Goal: Transaction & Acquisition: Download file/media

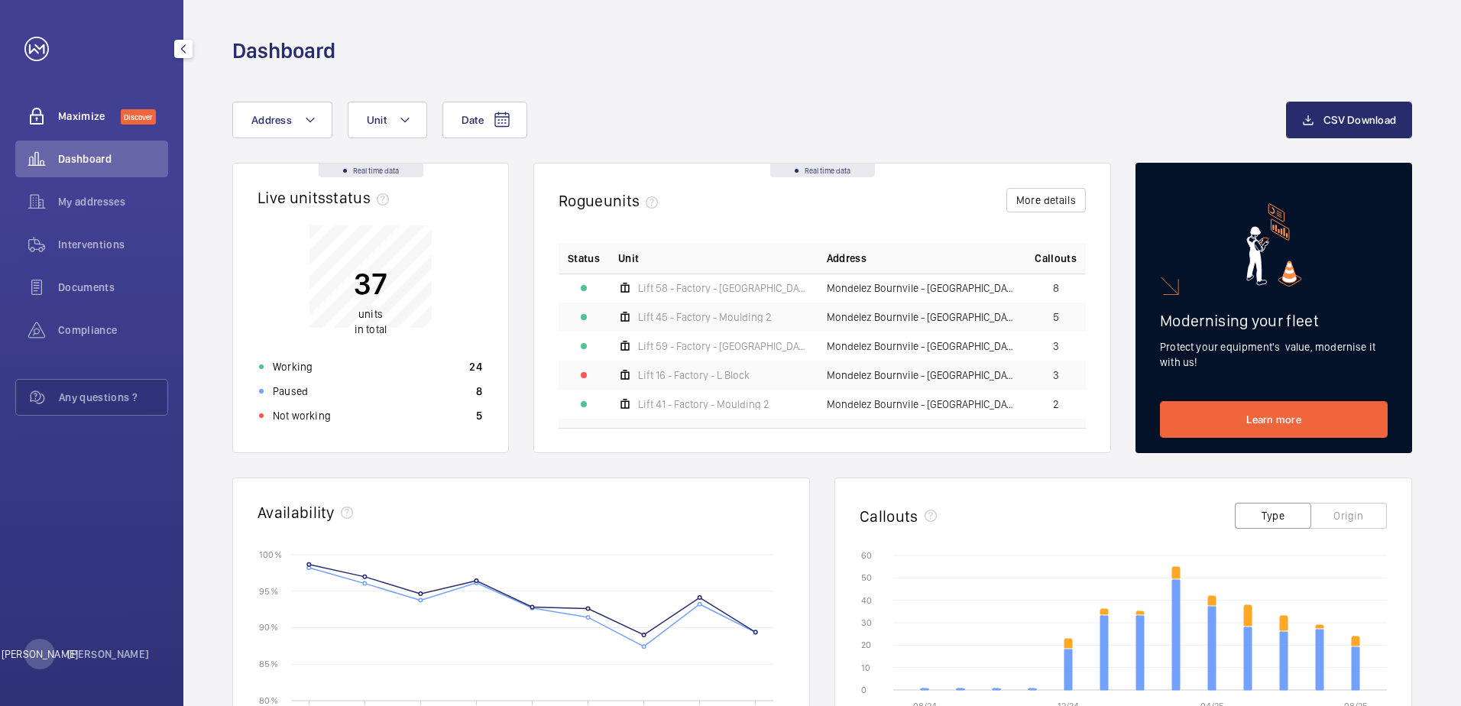
click at [98, 109] on span "Maximize" at bounding box center [89, 116] width 63 height 15
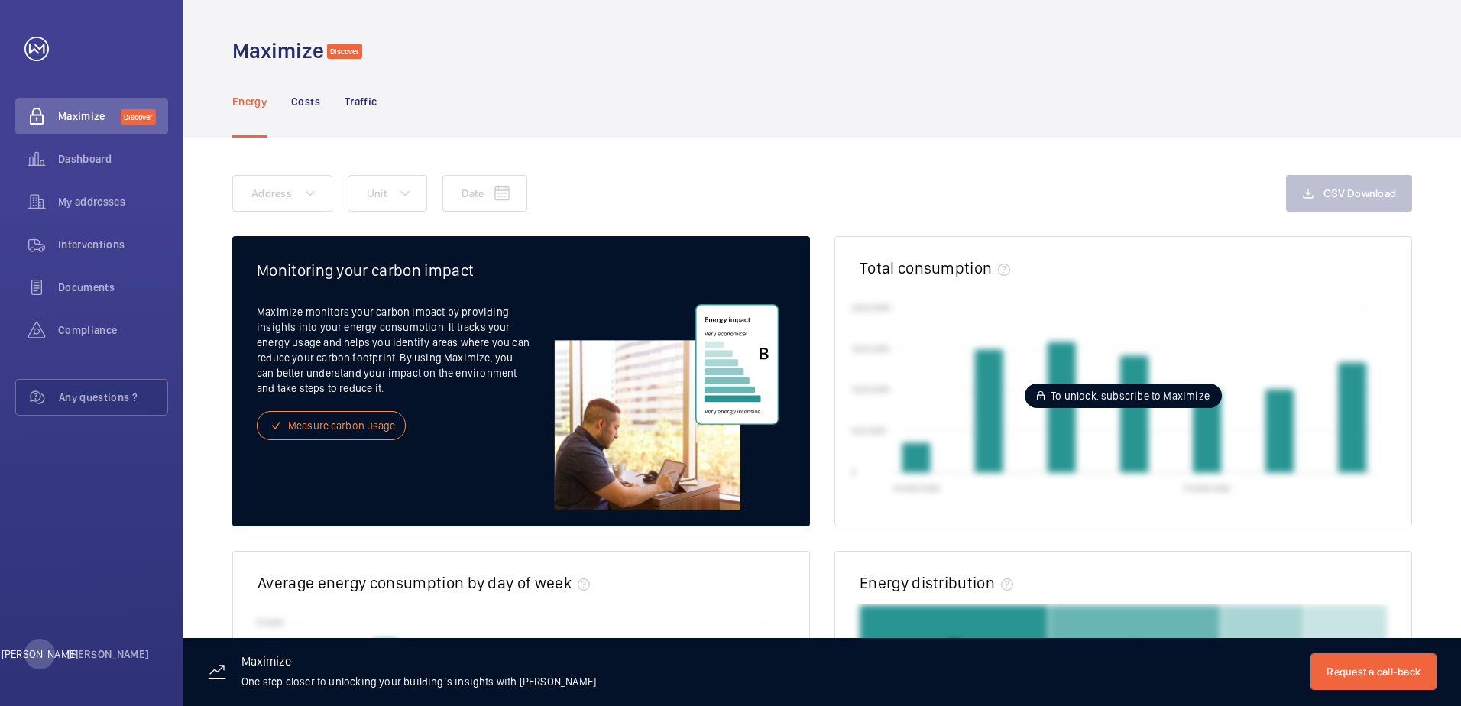
click at [1095, 393] on span "To unlock, subscribe to Maximize" at bounding box center [1130, 395] width 159 height 15
click at [1041, 397] on mat-icon at bounding box center [1041, 396] width 8 height 18
click at [86, 161] on span "Dashboard" at bounding box center [113, 158] width 110 height 15
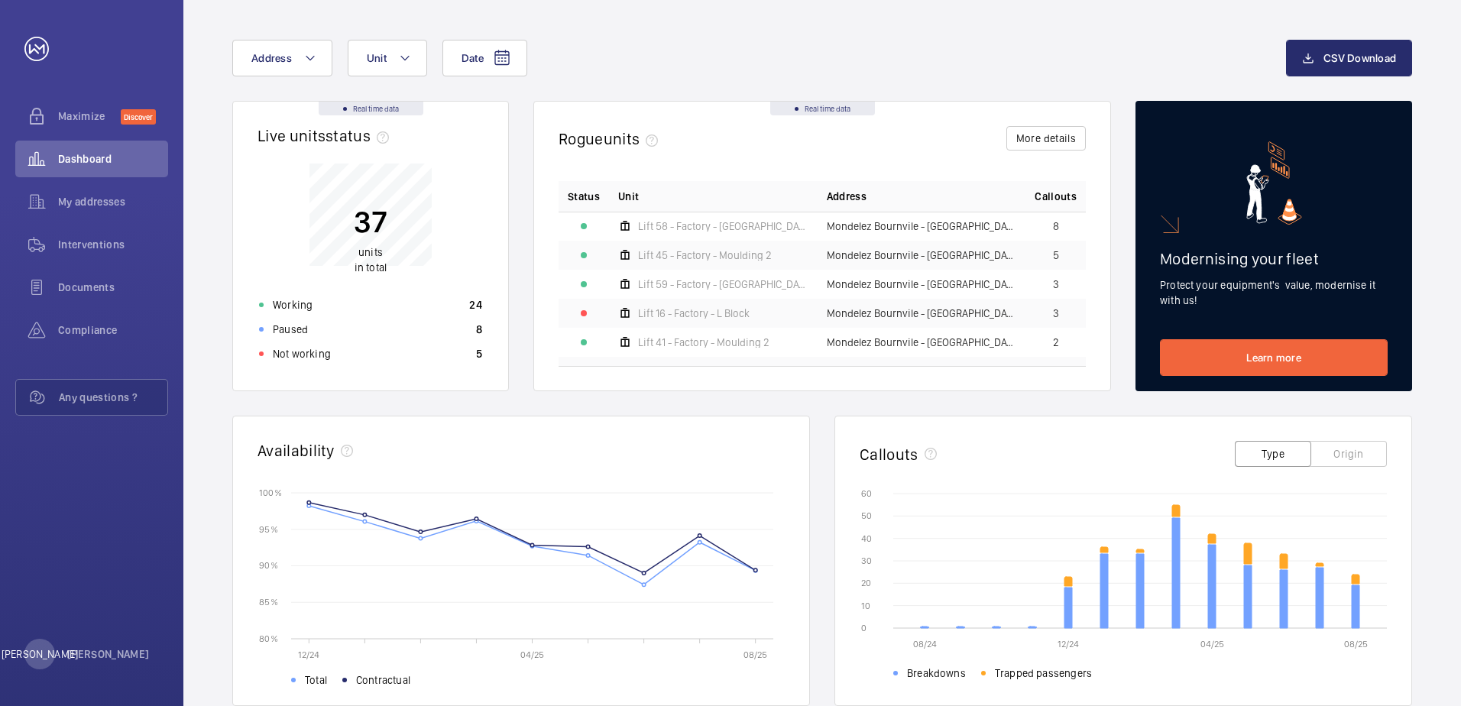
scroll to position [229, 0]
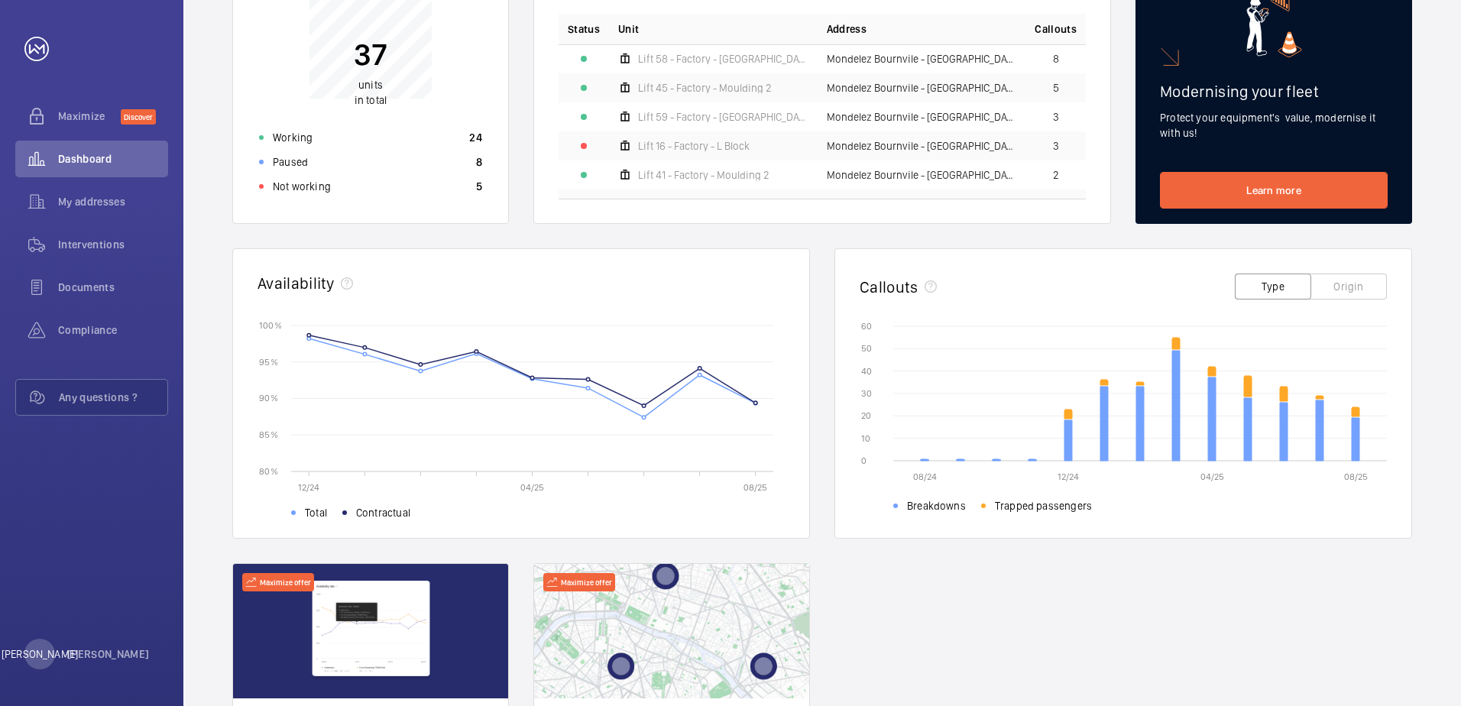
click at [820, 245] on div "Real time data Live units status﻿ 37 units in total Working 24 Paused 8 Not wor…" at bounding box center [822, 393] width 1180 height 920
click at [103, 268] on div "Interventions" at bounding box center [91, 247] width 153 height 43
click at [102, 289] on span "Documents" at bounding box center [113, 287] width 110 height 15
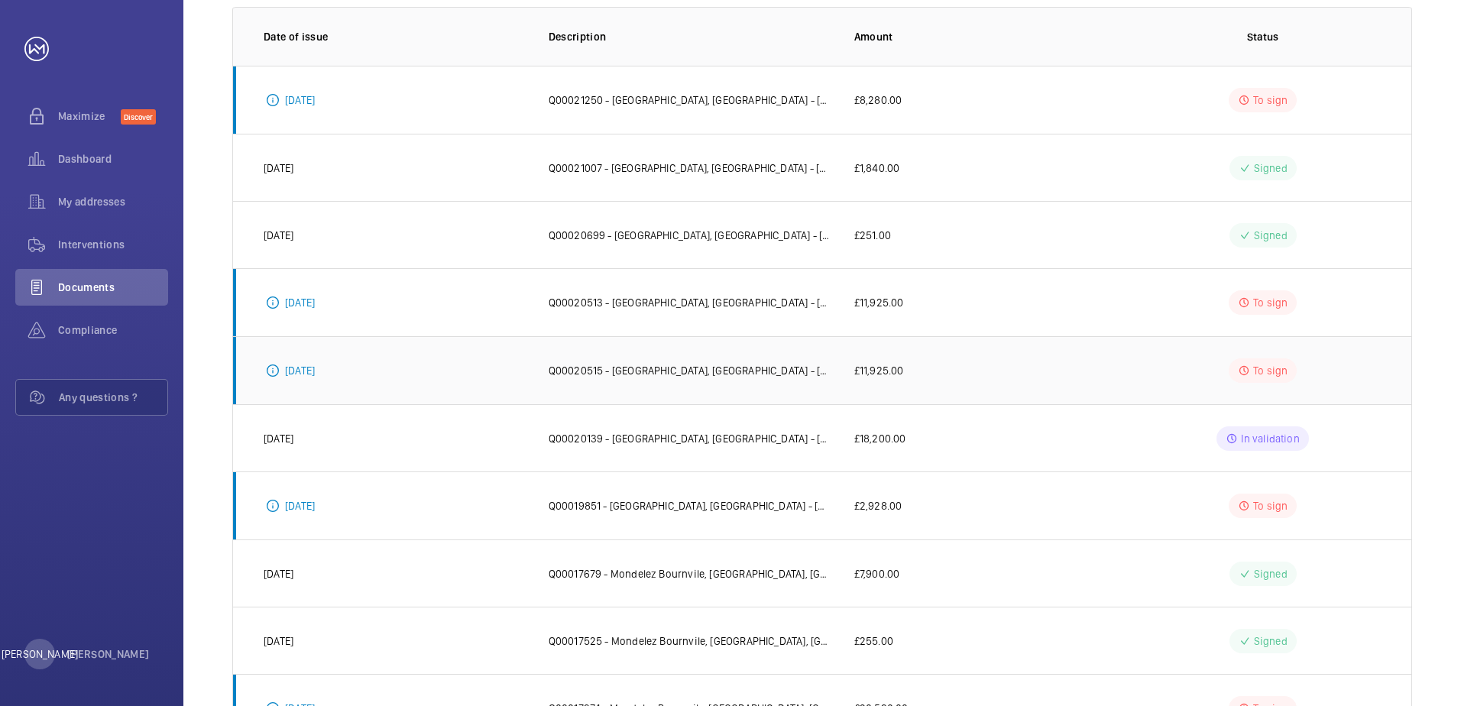
scroll to position [303, 0]
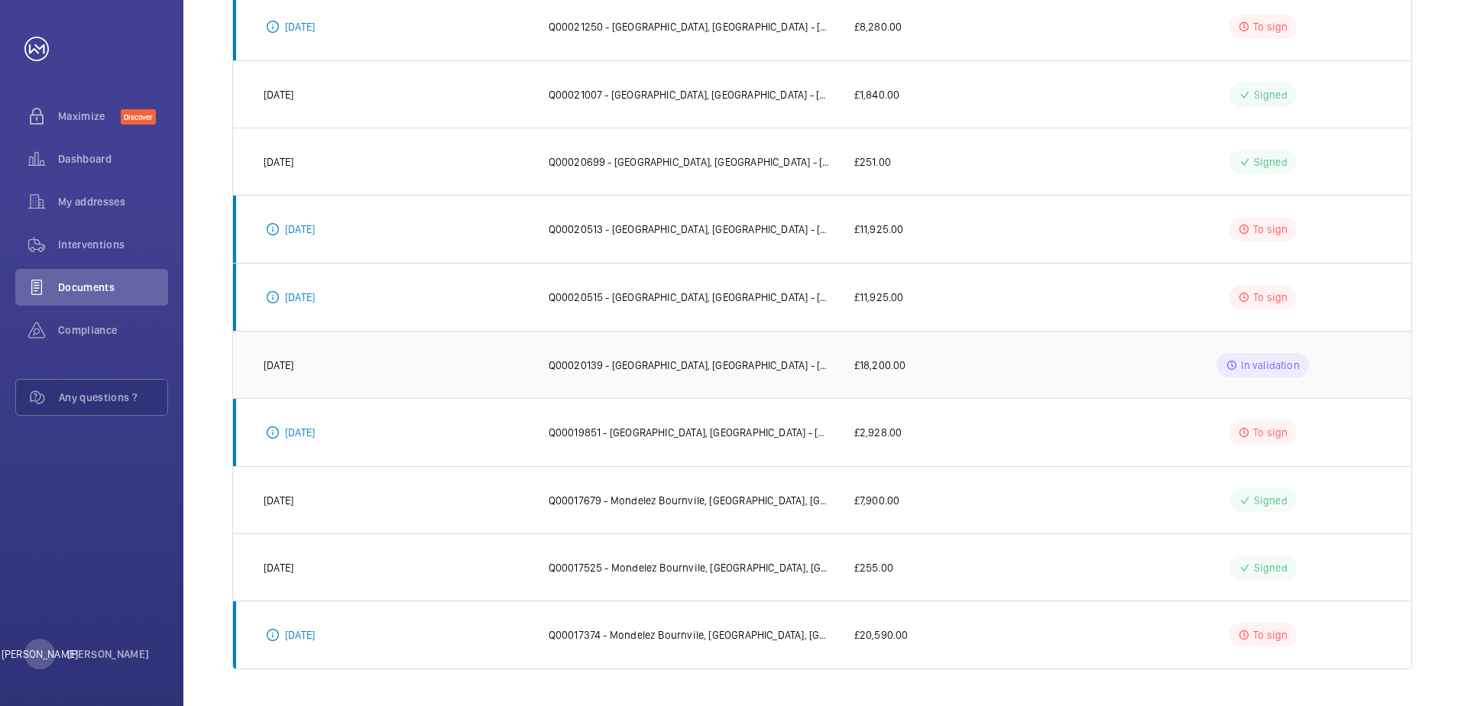
click at [767, 372] on p "Q00020139 - [GEOGRAPHIC_DATA], [GEOGRAPHIC_DATA] - [GEOGRAPHIC_DATA] | GWS - Mo…" at bounding box center [689, 365] width 281 height 15
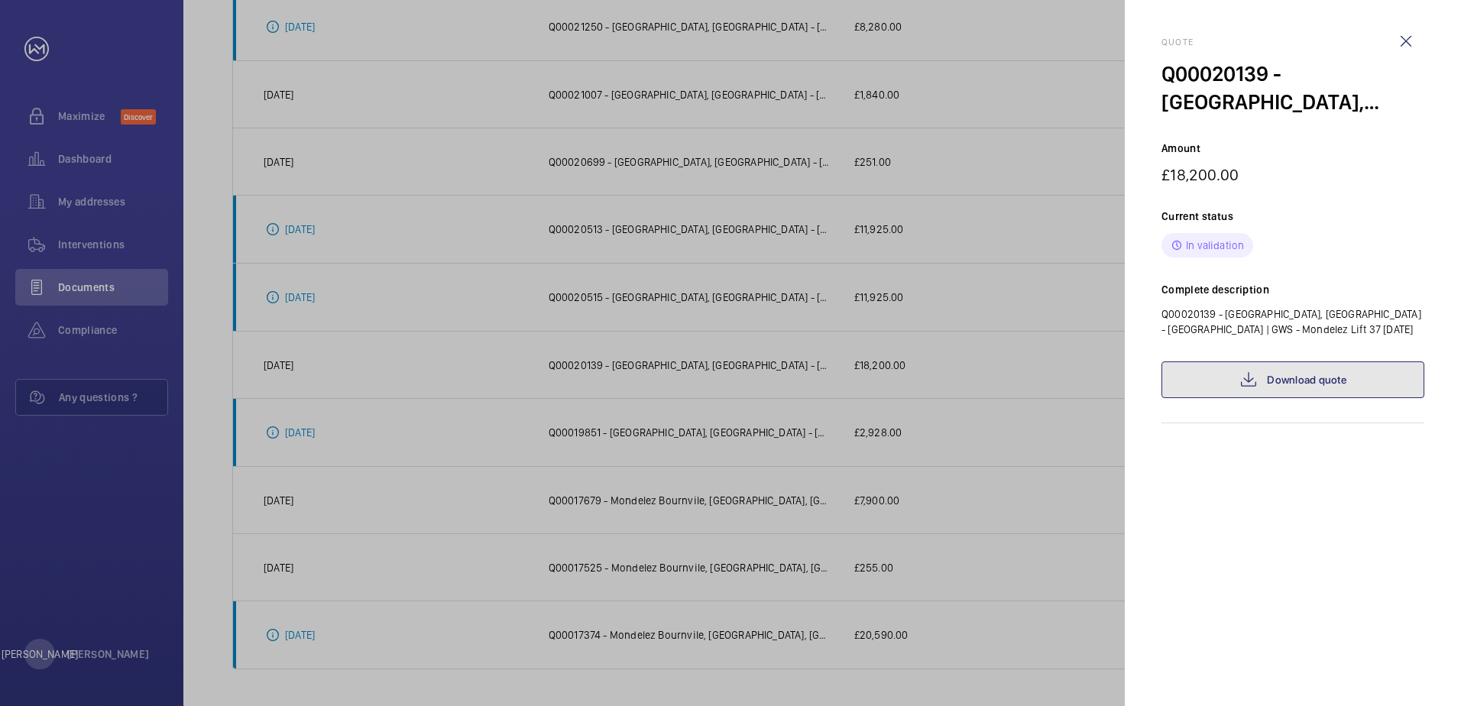
click at [1241, 371] on mat-icon at bounding box center [1249, 380] width 18 height 18
click at [1027, 265] on div at bounding box center [730, 353] width 1461 height 706
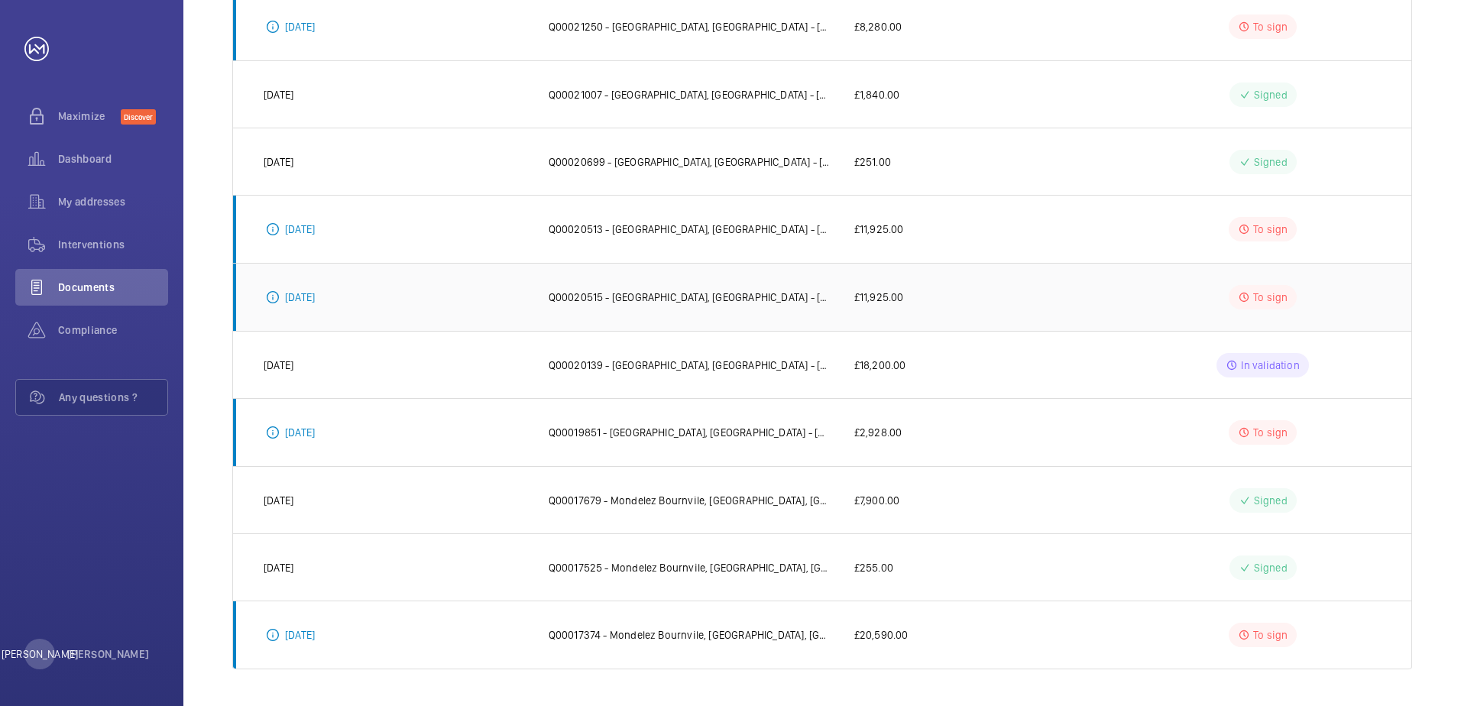
click at [664, 303] on p "Q00020515 - [GEOGRAPHIC_DATA], [GEOGRAPHIC_DATA] - [GEOGRAPHIC_DATA] | GWS - Mo…" at bounding box center [689, 297] width 281 height 15
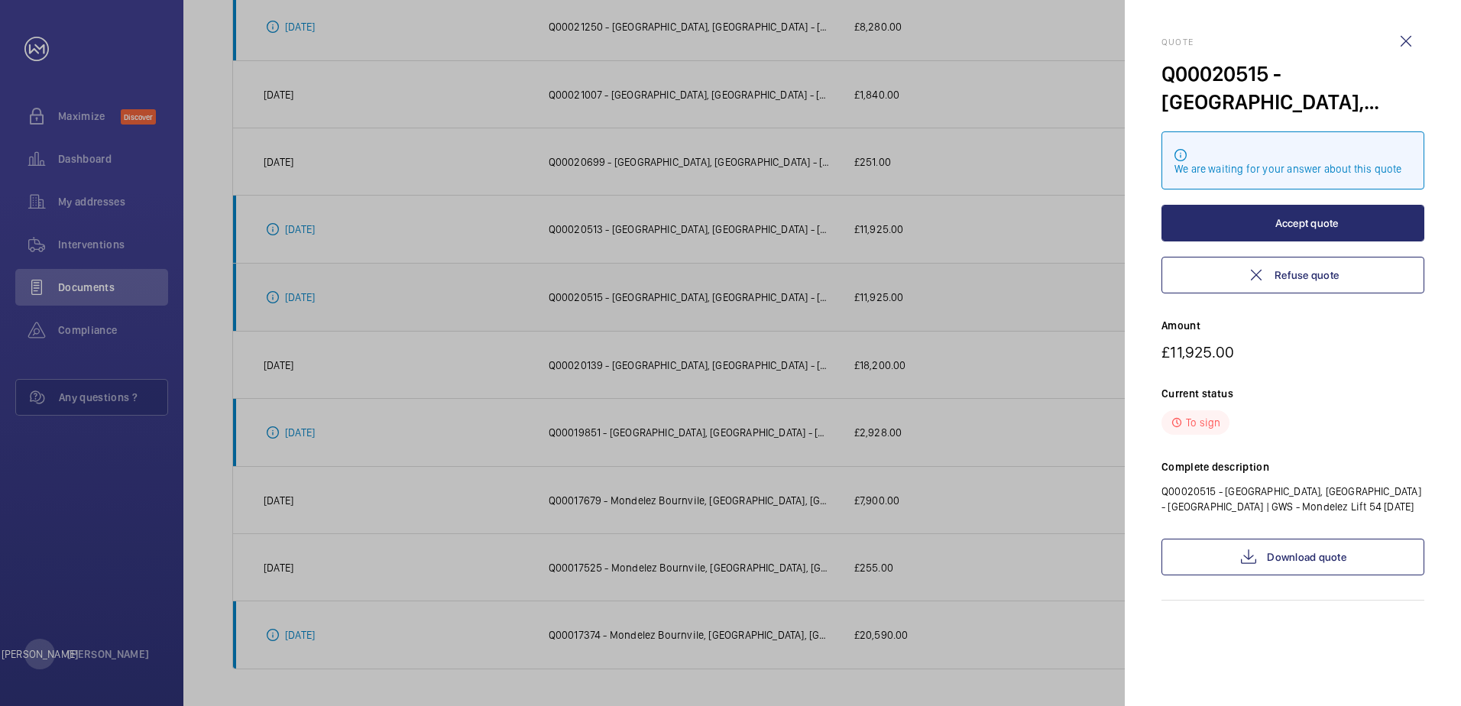
click at [664, 303] on div at bounding box center [730, 353] width 1461 height 706
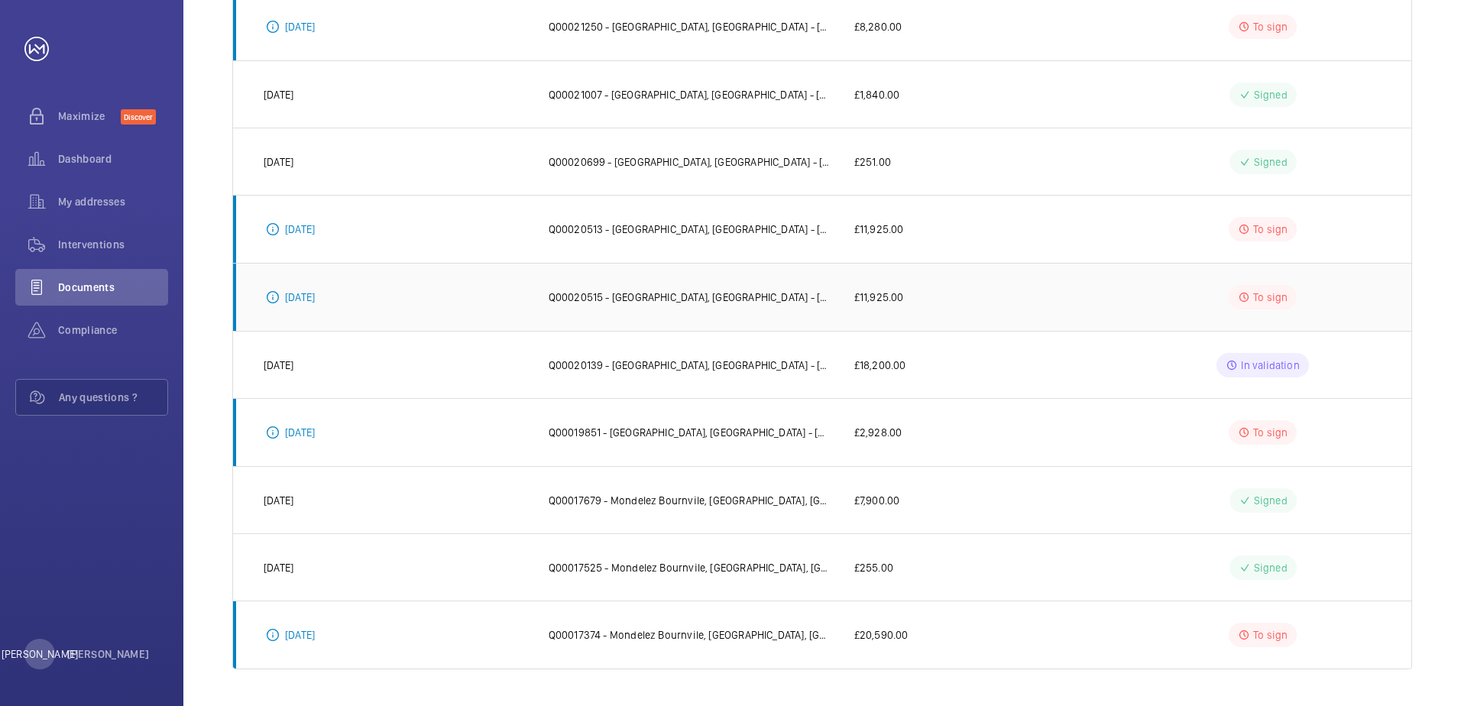
click at [664, 303] on p "Q00020515 - [GEOGRAPHIC_DATA], [GEOGRAPHIC_DATA] - [GEOGRAPHIC_DATA] | GWS - Mo…" at bounding box center [689, 297] width 281 height 15
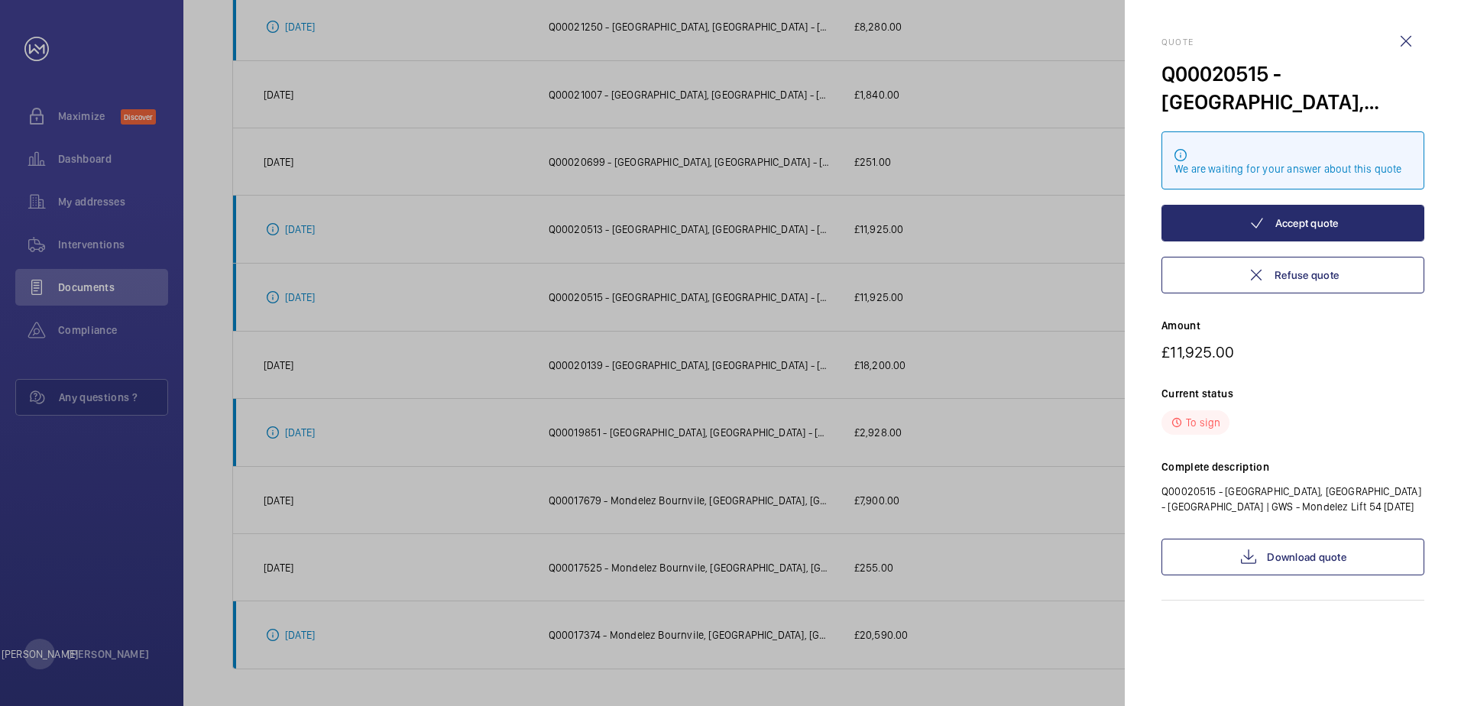
click at [811, 318] on div at bounding box center [730, 353] width 1461 height 706
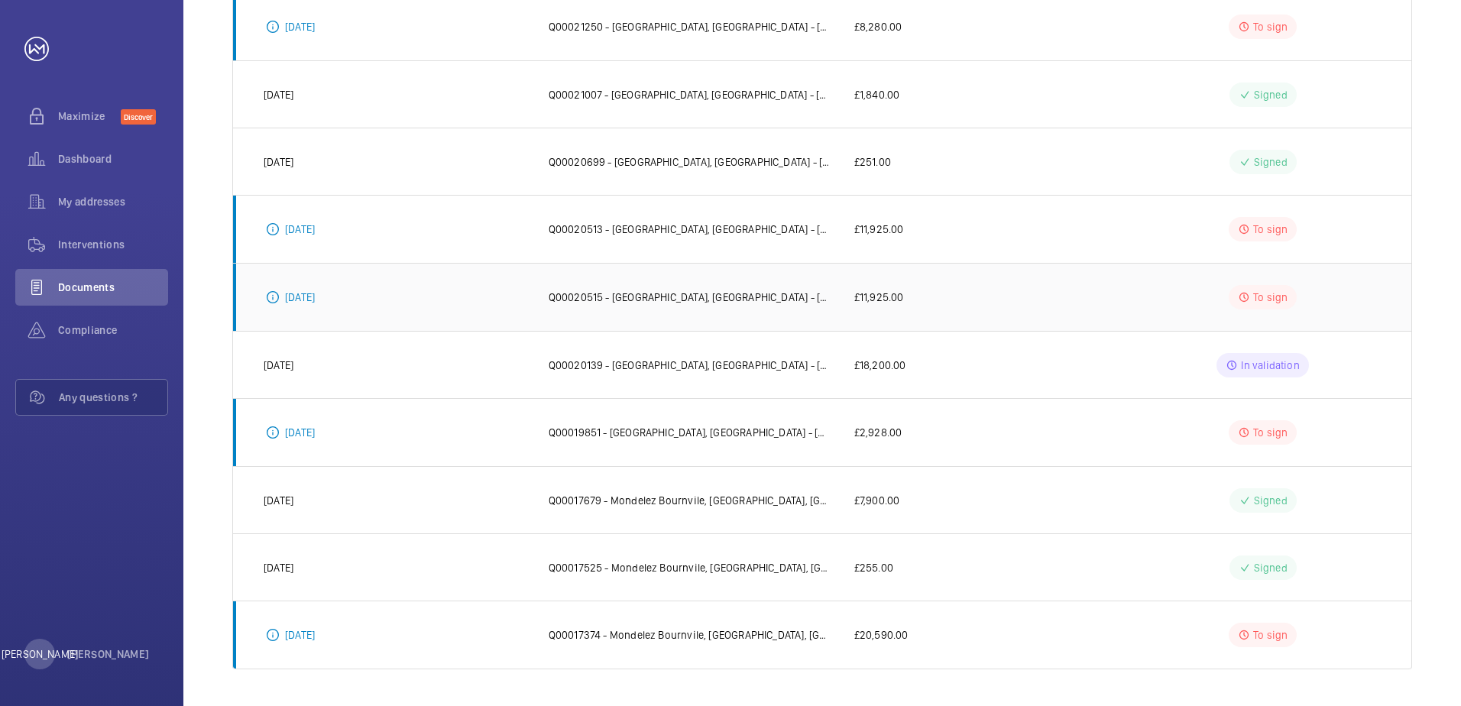
click at [726, 295] on p "Q00020515 - [GEOGRAPHIC_DATA], [GEOGRAPHIC_DATA] - [GEOGRAPHIC_DATA] | GWS - Mo…" at bounding box center [689, 297] width 281 height 15
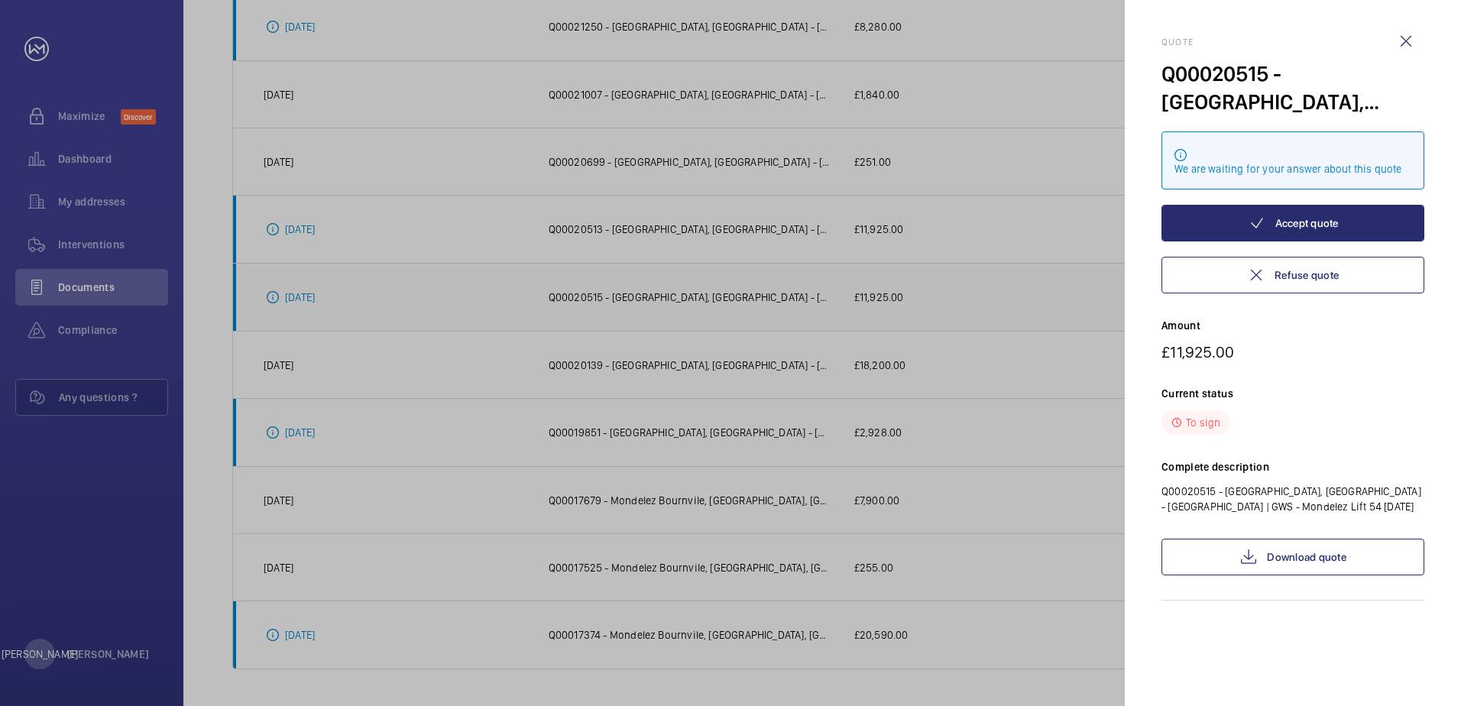
click at [726, 295] on div at bounding box center [730, 353] width 1461 height 706
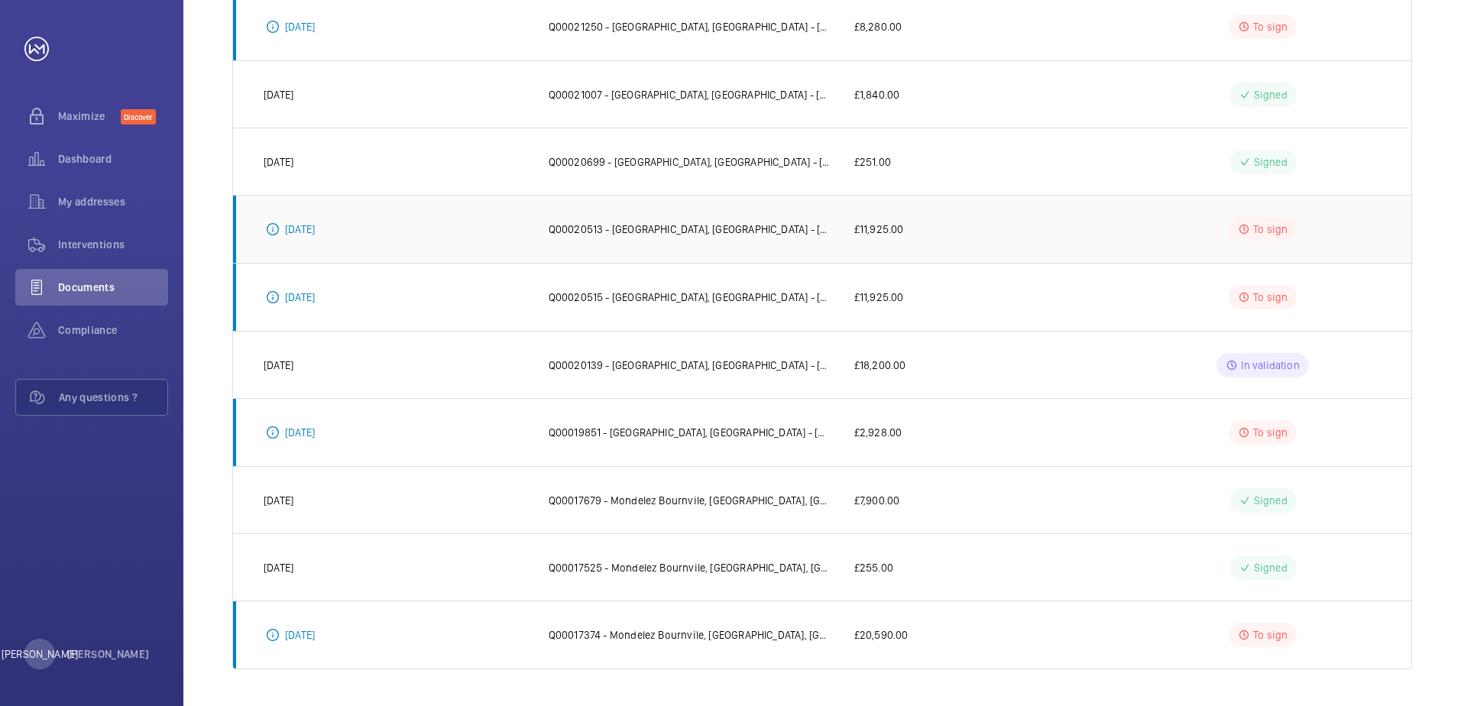
click at [719, 245] on td "Q00020513 - [GEOGRAPHIC_DATA], [GEOGRAPHIC_DATA] - [GEOGRAPHIC_DATA] | GWS - [G…" at bounding box center [677, 229] width 306 height 68
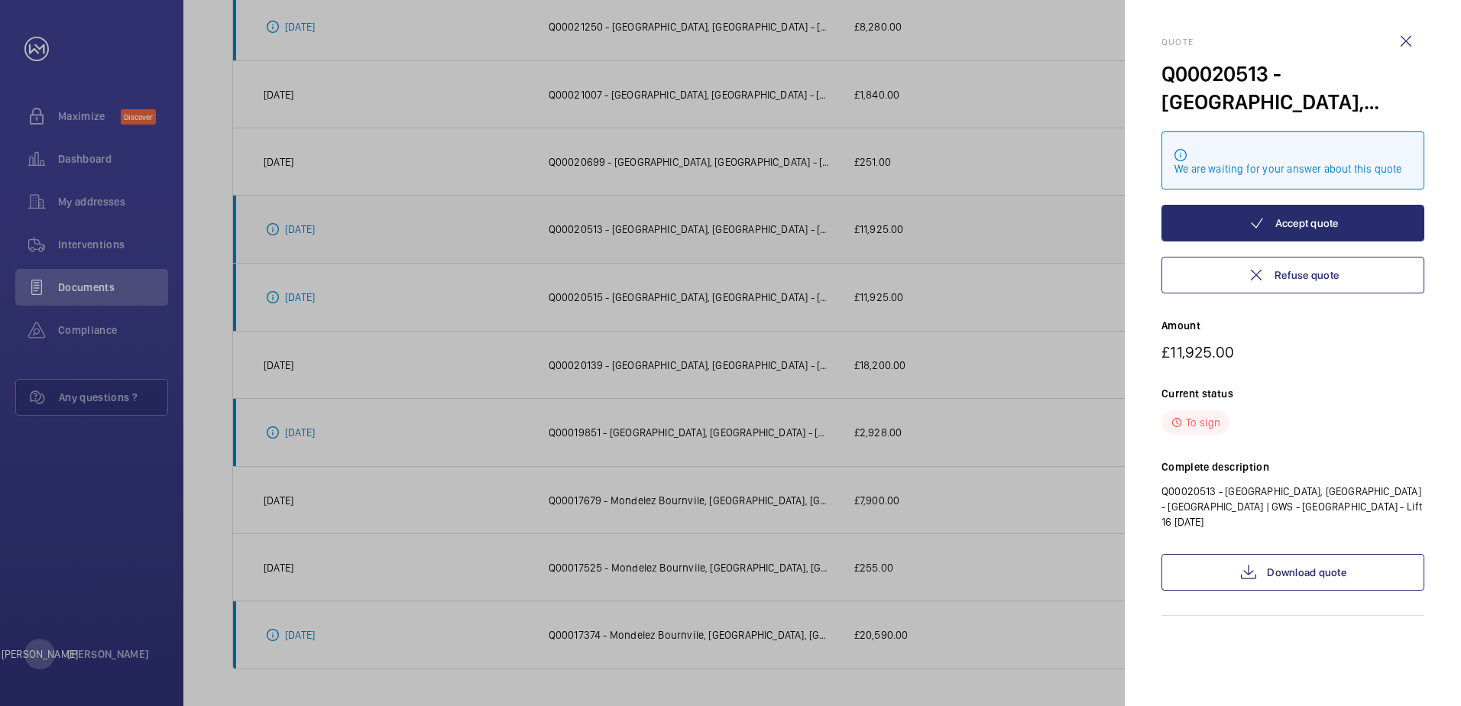
click at [719, 245] on div at bounding box center [730, 353] width 1461 height 706
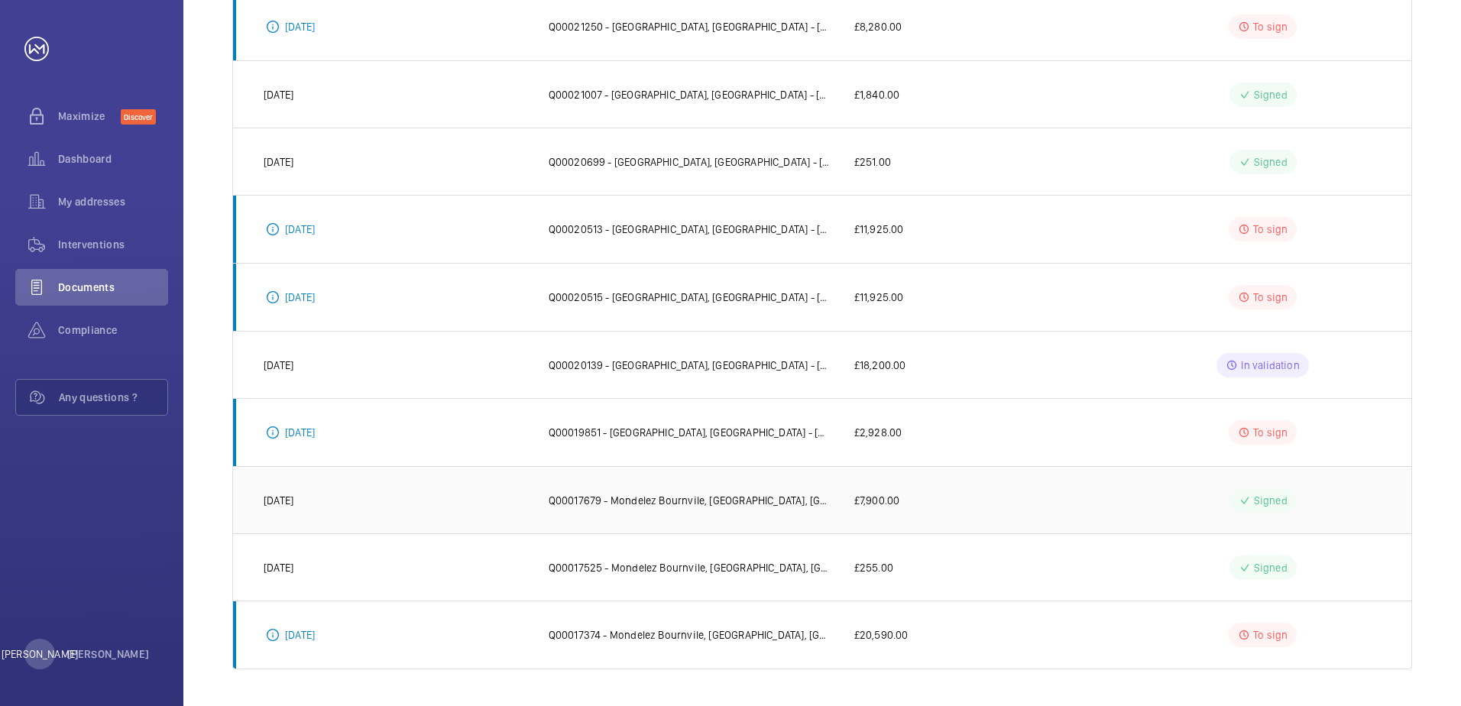
click at [747, 498] on p "Q00017679 - Mondelez Bournvile, [GEOGRAPHIC_DATA], [GEOGRAPHIC_DATA] - [GEOGRAP…" at bounding box center [689, 500] width 281 height 15
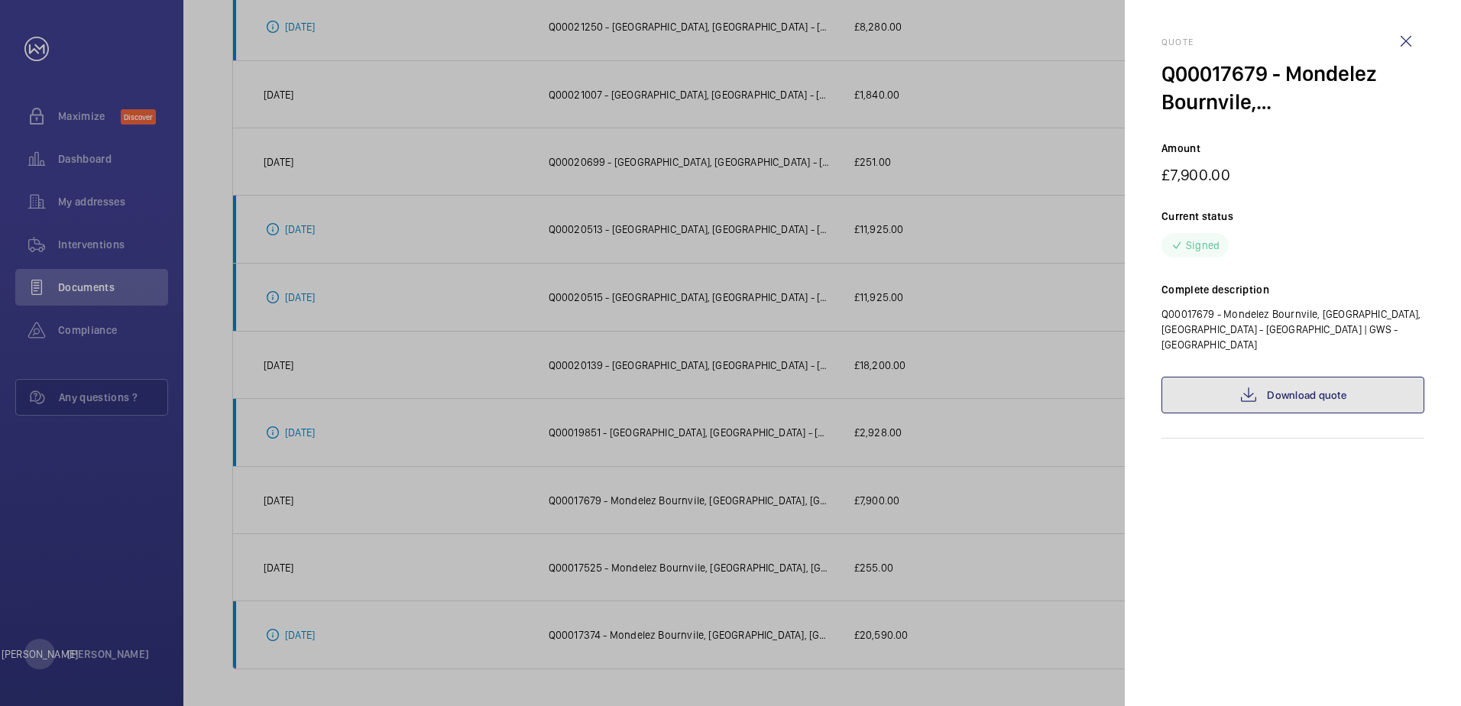
click at [1270, 377] on link "Download quote" at bounding box center [1293, 395] width 263 height 37
click at [667, 608] on div at bounding box center [730, 353] width 1461 height 706
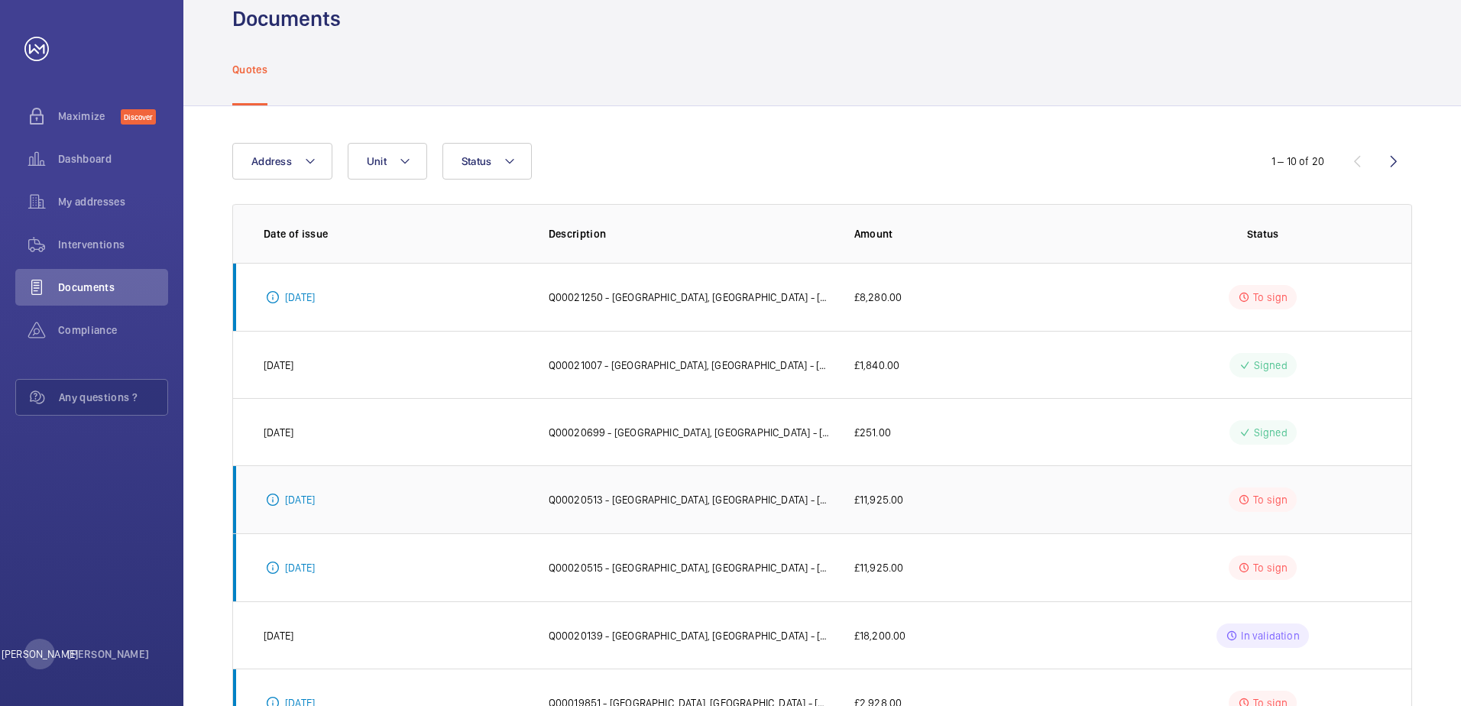
scroll to position [0, 0]
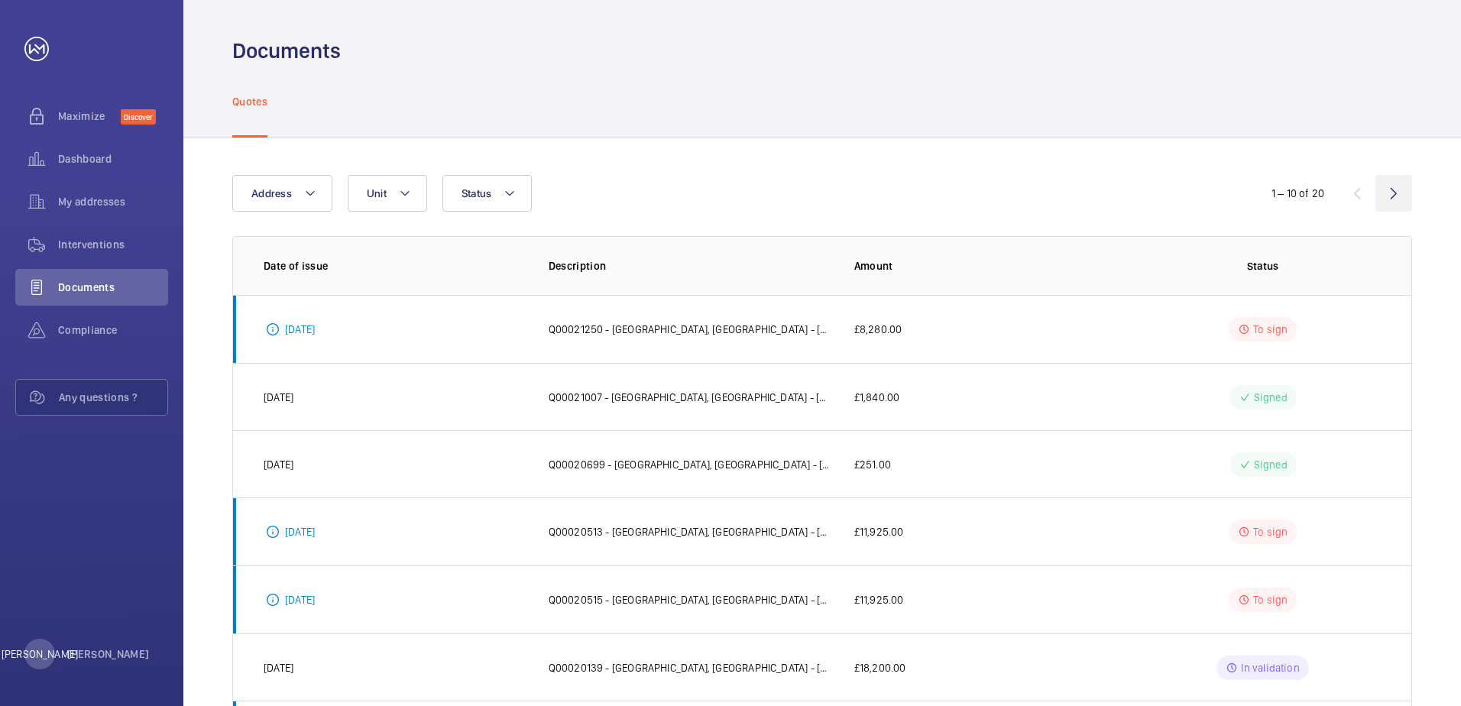
drag, startPoint x: 1392, startPoint y: 211, endPoint x: 1392, endPoint y: 197, distance: 13.8
click at [1391, 211] on wm-front-icon-button at bounding box center [1394, 193] width 37 height 37
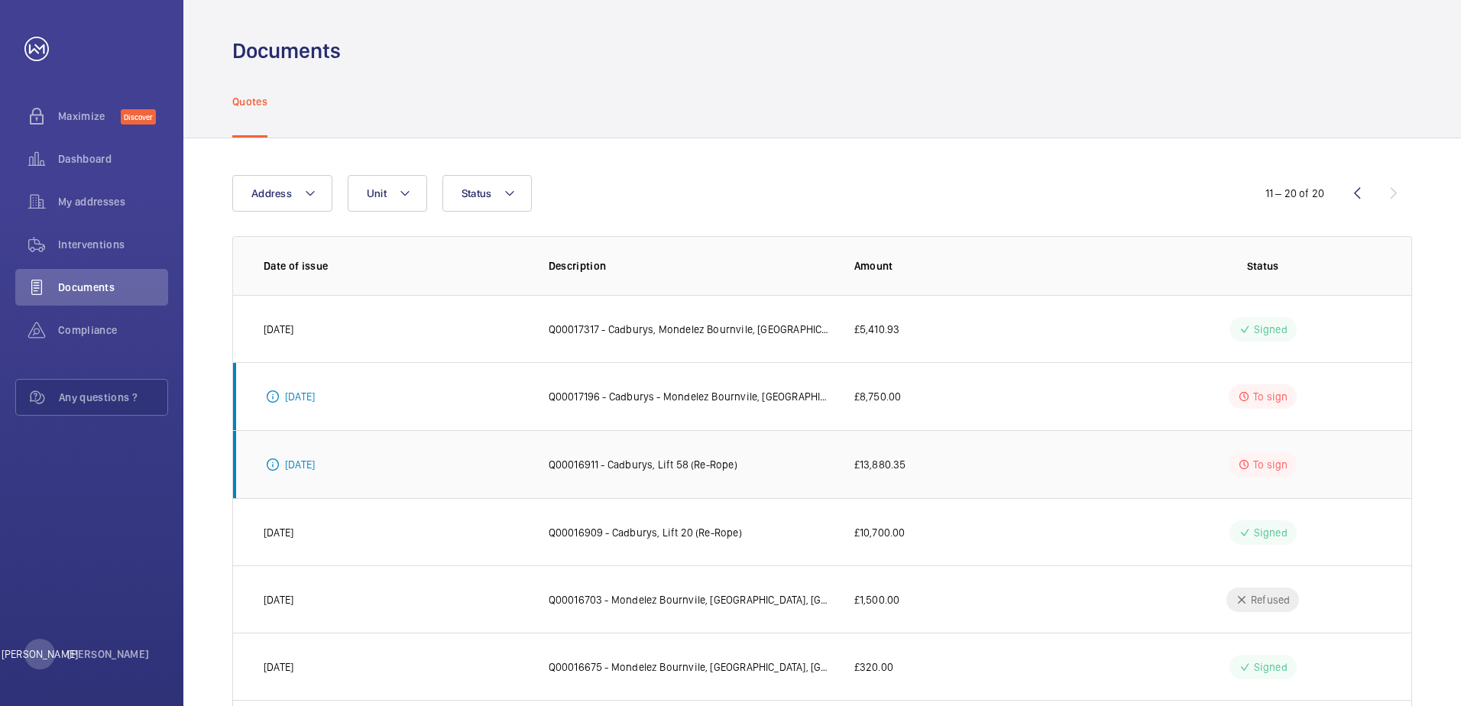
click at [716, 460] on p "Q00016911 - Cadburys, Lift 58 (Re-Rope)" at bounding box center [643, 464] width 189 height 15
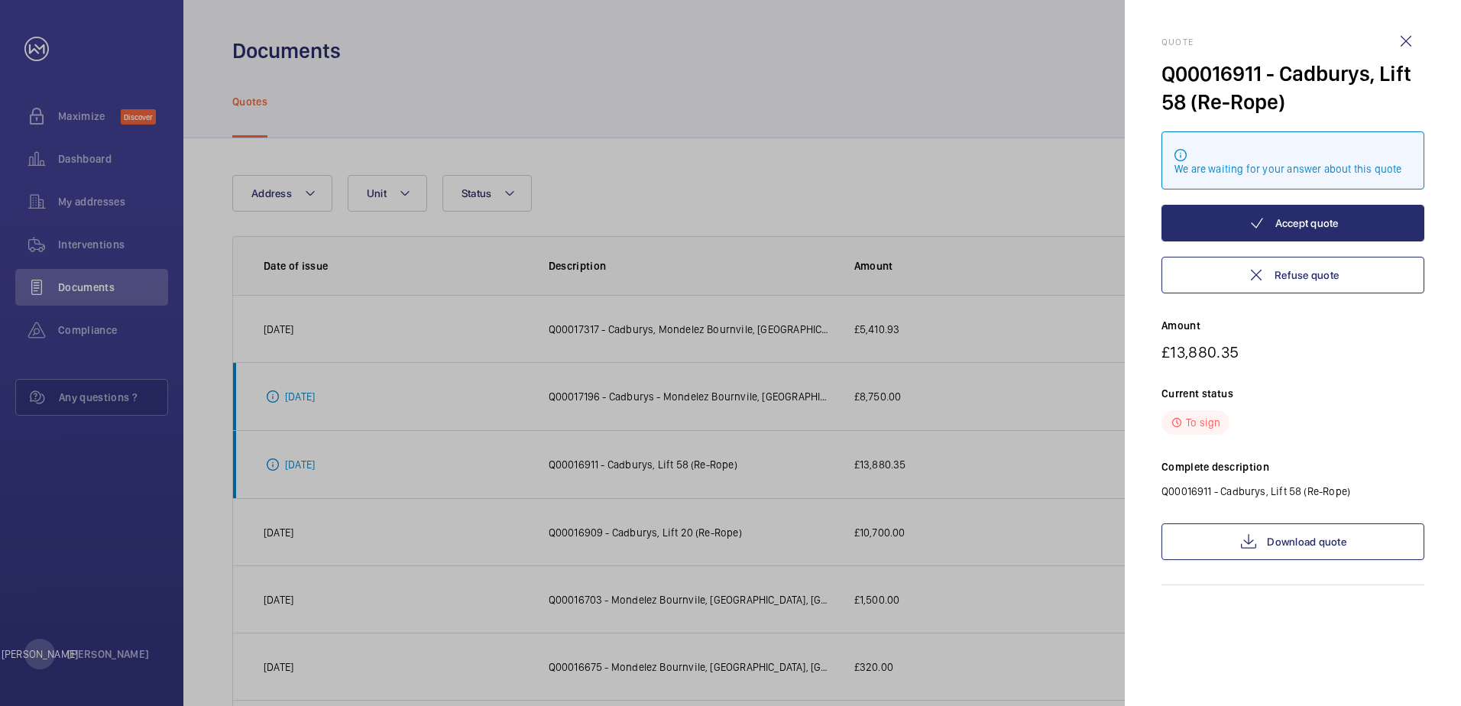
click at [741, 430] on div at bounding box center [730, 353] width 1461 height 706
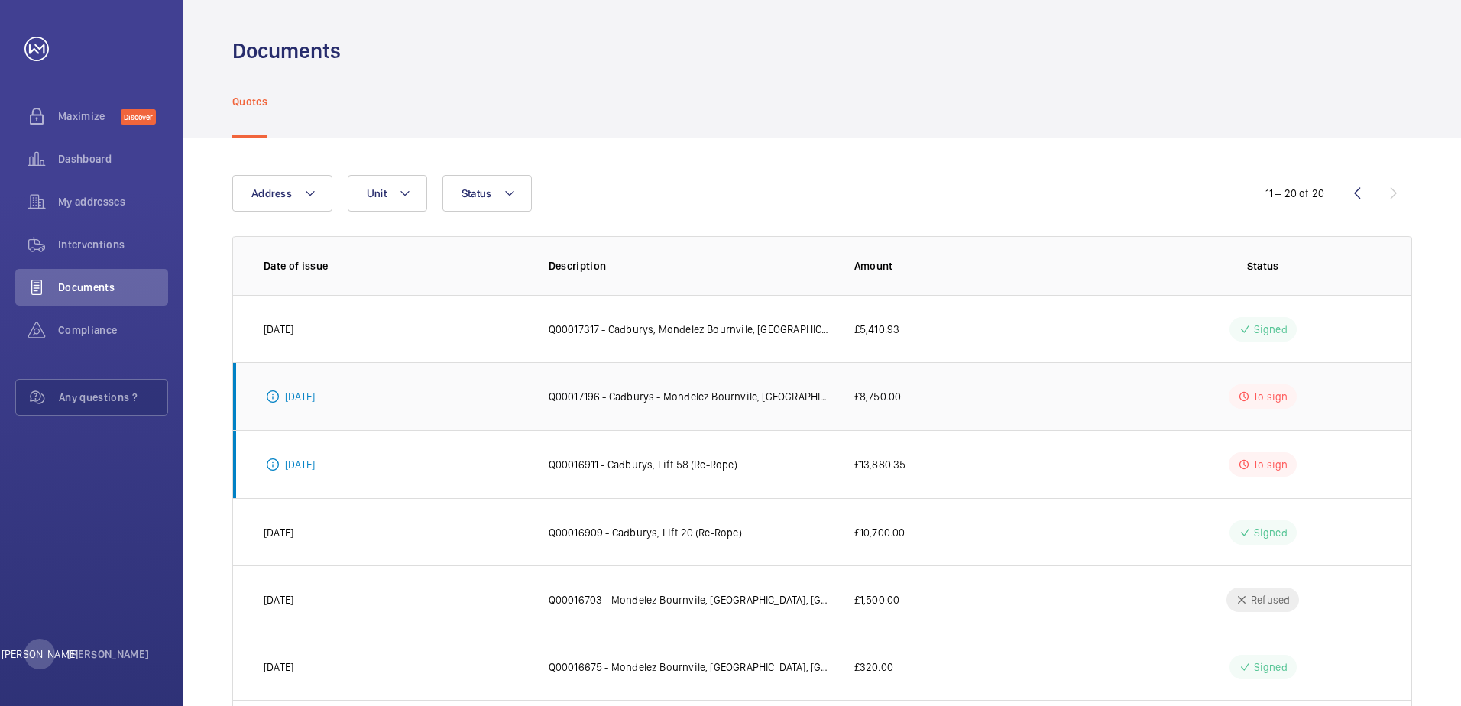
click at [726, 386] on td "Q00017196 - Cadburys - Mondelez Bournvile, [GEOGRAPHIC_DATA], [GEOGRAPHIC_DATA]…" at bounding box center [677, 396] width 306 height 68
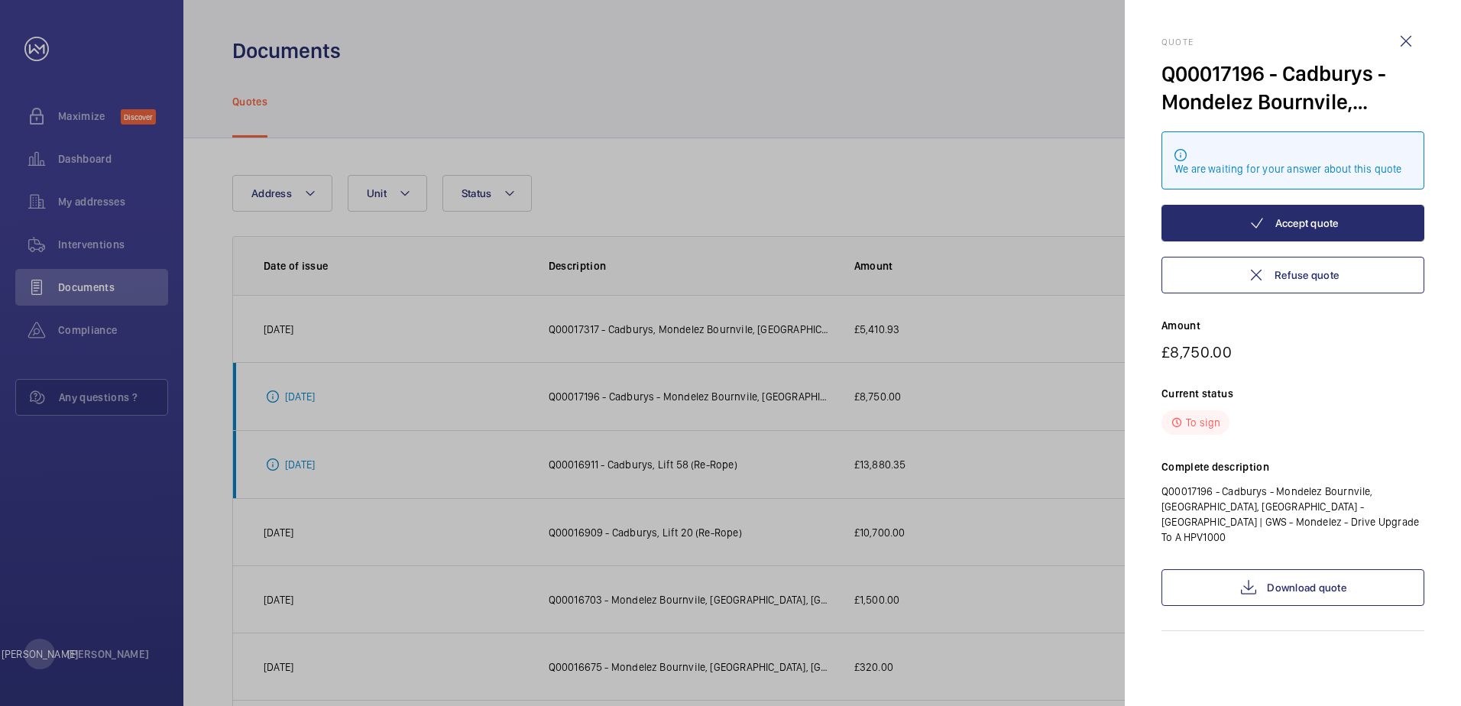
click at [754, 355] on div at bounding box center [730, 353] width 1461 height 706
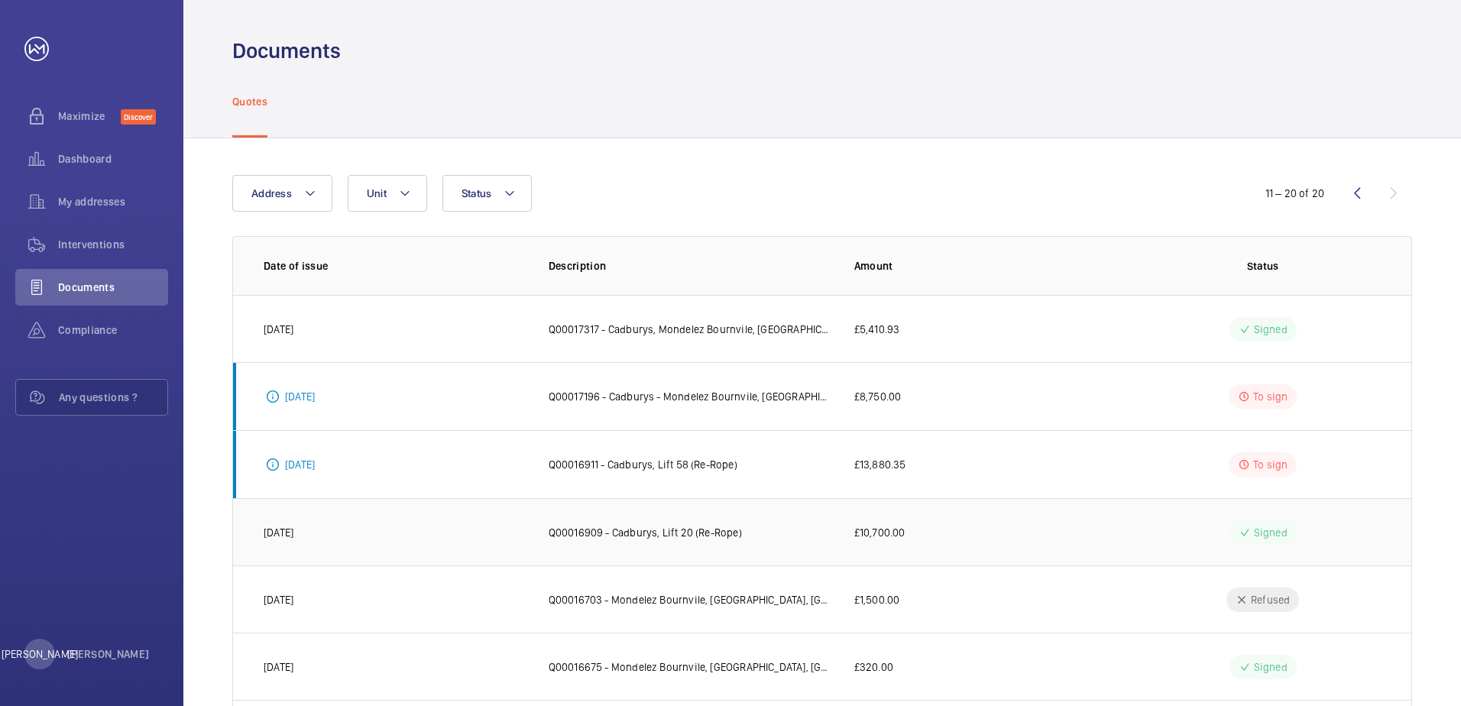
click at [758, 557] on td "Q00016909 - Cadburys, Lift 20 (Re-Rope)" at bounding box center [677, 531] width 306 height 67
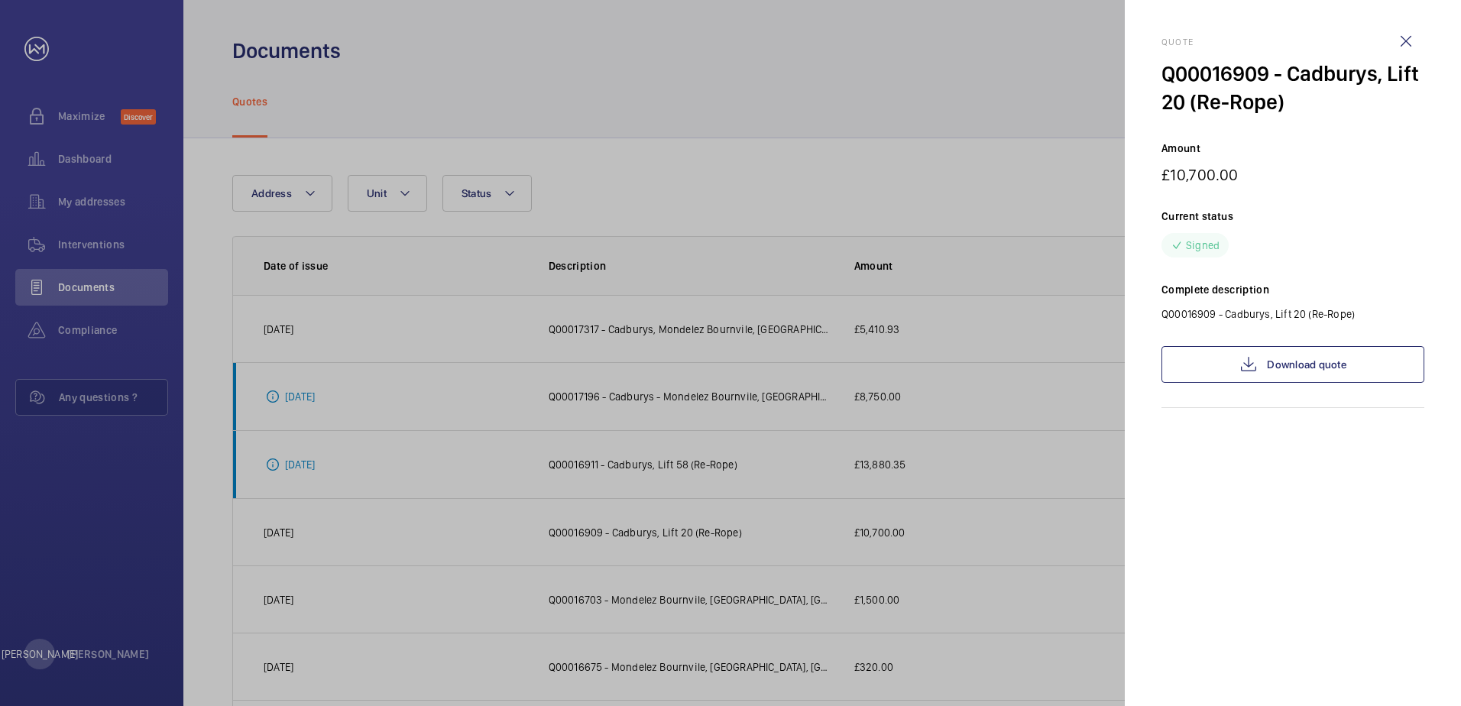
click at [754, 471] on div at bounding box center [730, 353] width 1461 height 706
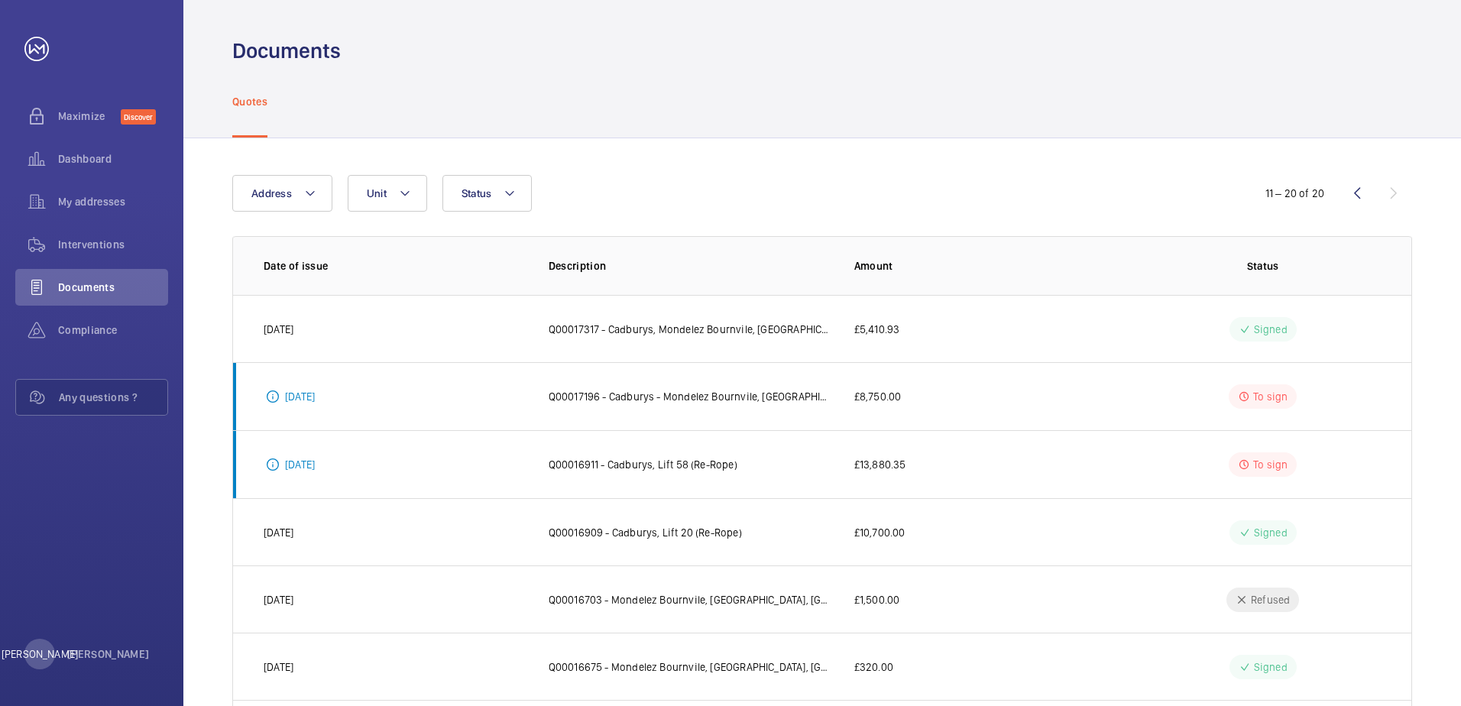
click at [1014, 174] on div "Address Unit Status 11 – 20 of 20 Date of issue Description Amount Status [DATE…" at bounding box center [822, 572] width 1278 height 868
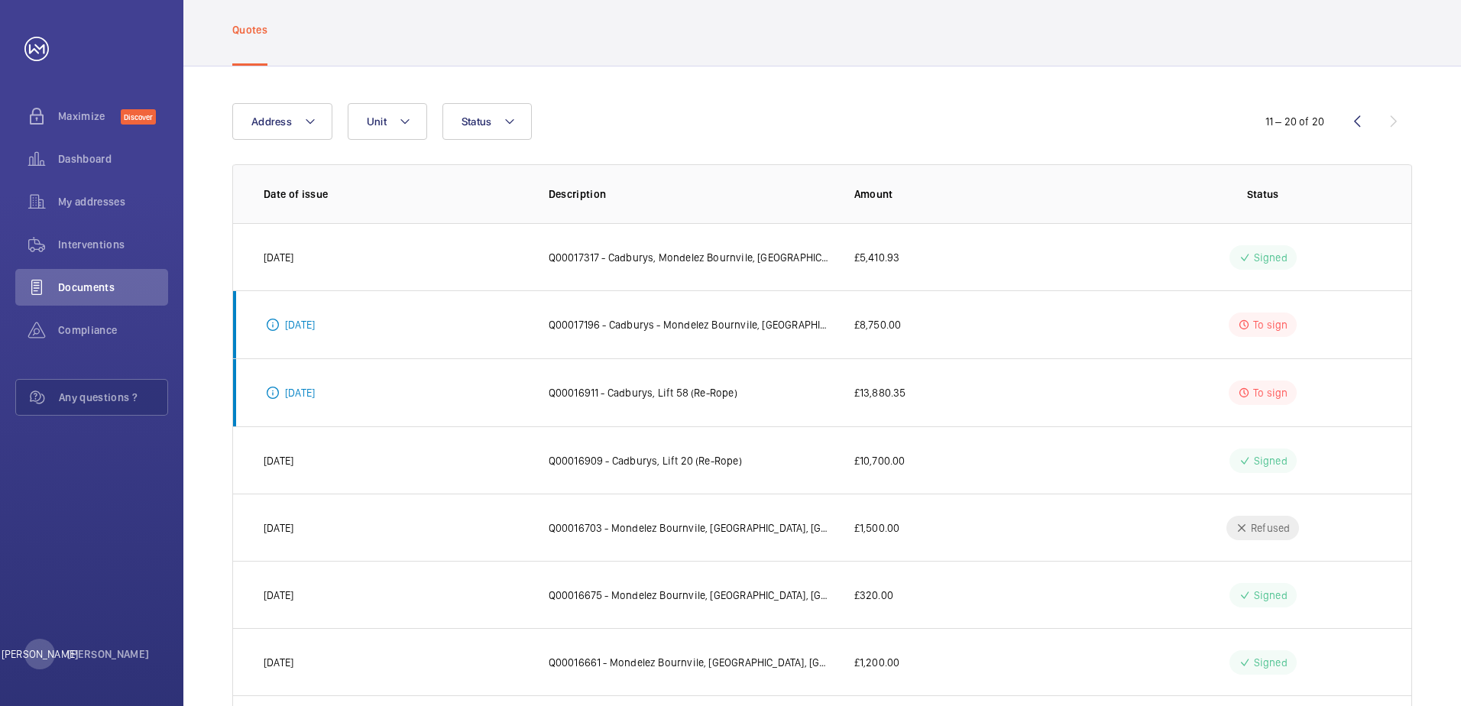
scroll to position [300, 0]
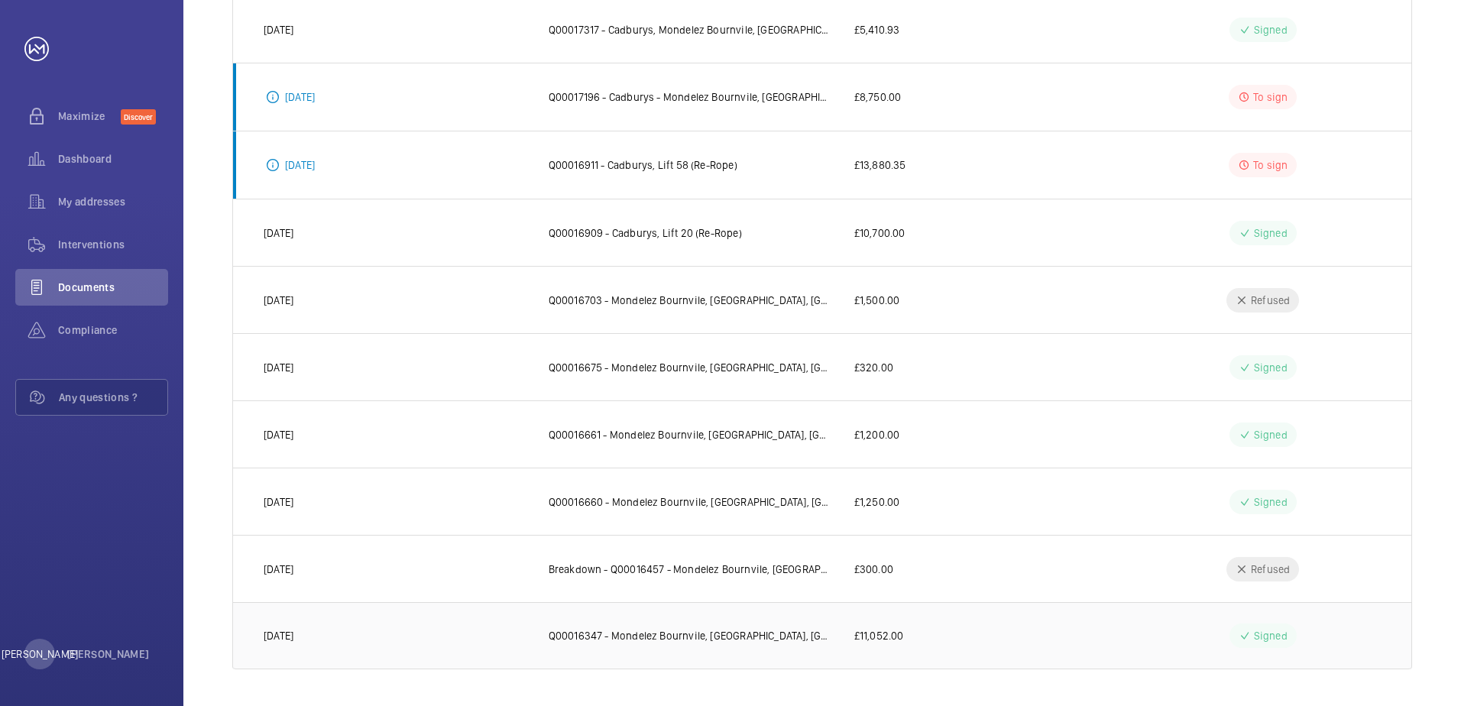
click at [793, 626] on td "Q00016347 - Mondelez Bournvile, [GEOGRAPHIC_DATA], [GEOGRAPHIC_DATA] - [GEOGRAP…" at bounding box center [677, 635] width 306 height 67
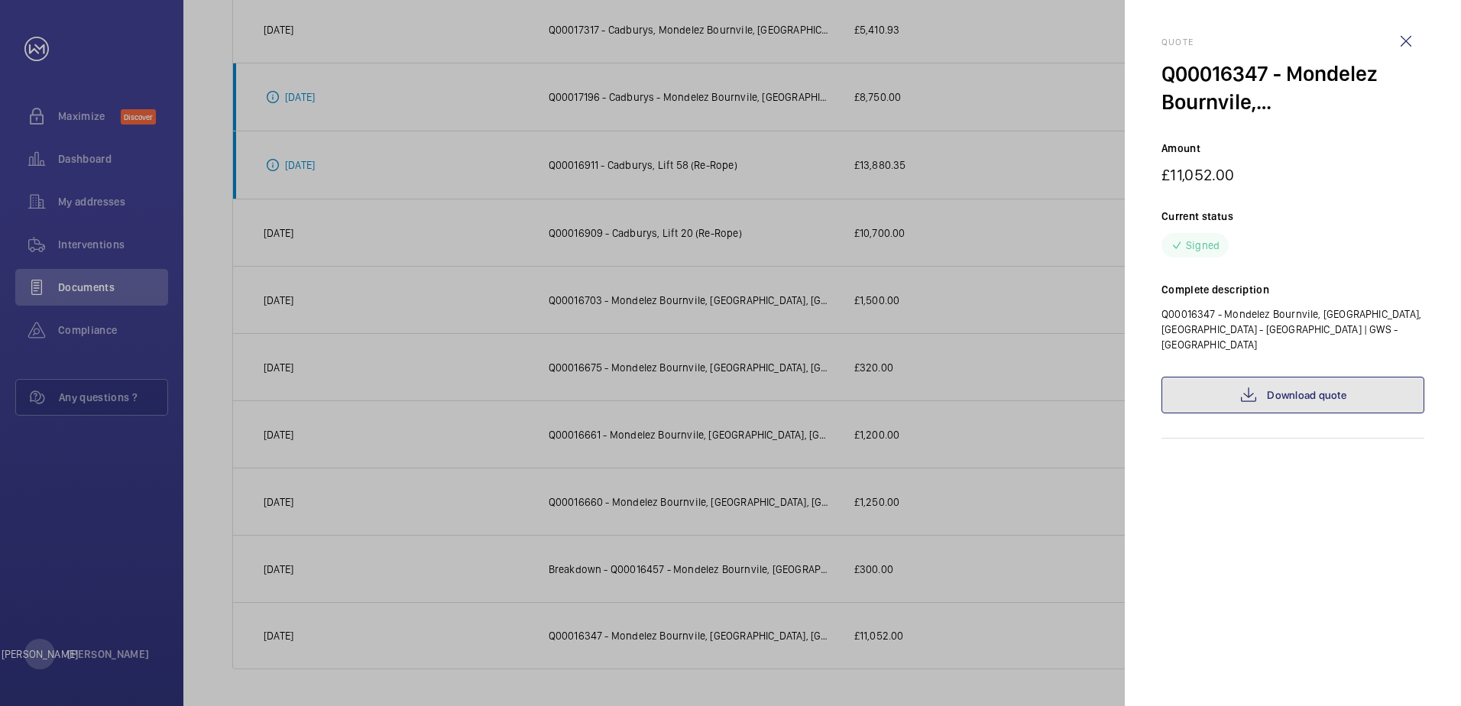
click at [1277, 397] on link "Download quote" at bounding box center [1293, 395] width 263 height 37
drag, startPoint x: 540, startPoint y: 491, endPoint x: 547, endPoint y: 498, distance: 8.6
click at [537, 491] on div at bounding box center [730, 353] width 1461 height 706
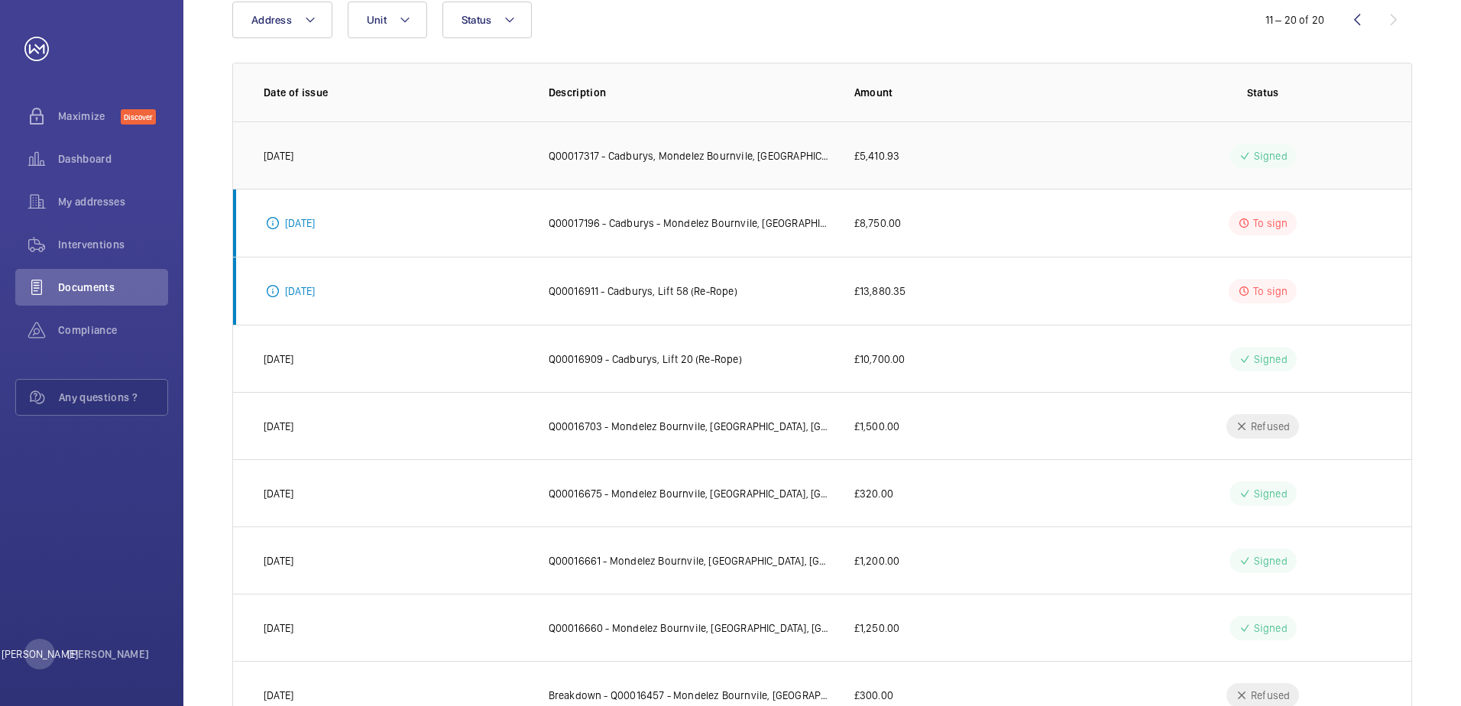
scroll to position [147, 0]
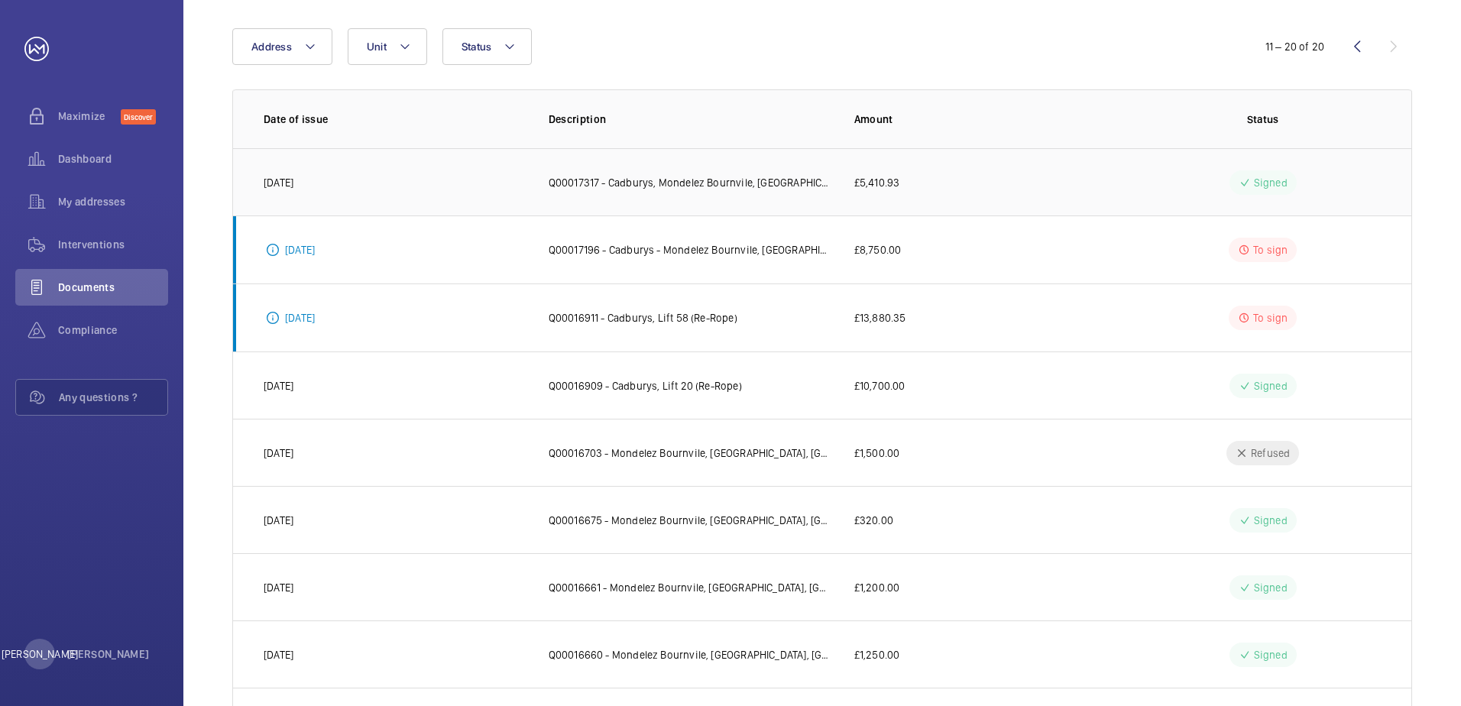
click at [727, 213] on td "Q00017317 - Cadburys, Mondelez Bournvile, [GEOGRAPHIC_DATA], [GEOGRAPHIC_DATA] …" at bounding box center [677, 181] width 306 height 67
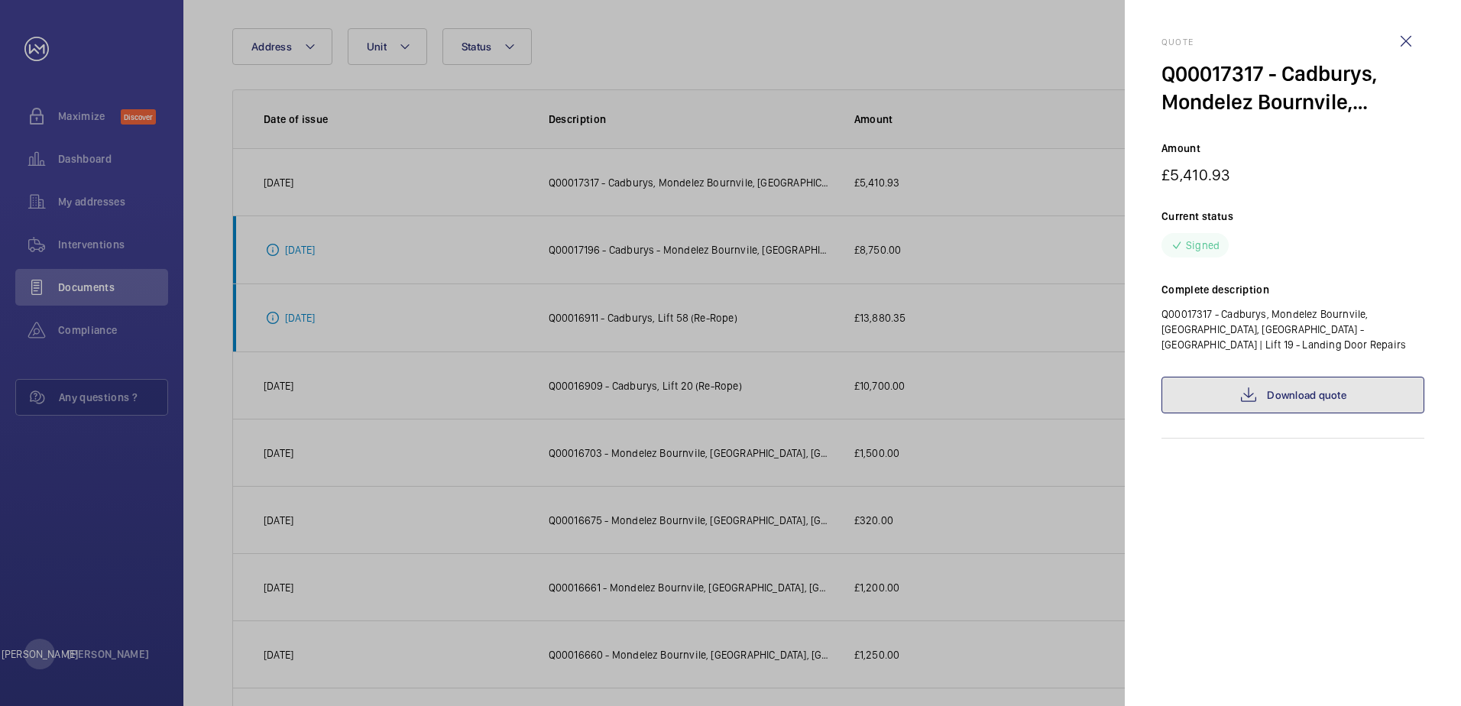
click at [1304, 377] on link "Download quote" at bounding box center [1293, 395] width 263 height 37
drag, startPoint x: 612, startPoint y: 420, endPoint x: 1002, endPoint y: 351, distance: 395.9
click at [663, 399] on div at bounding box center [730, 353] width 1461 height 706
